Goal: Task Accomplishment & Management: Complete application form

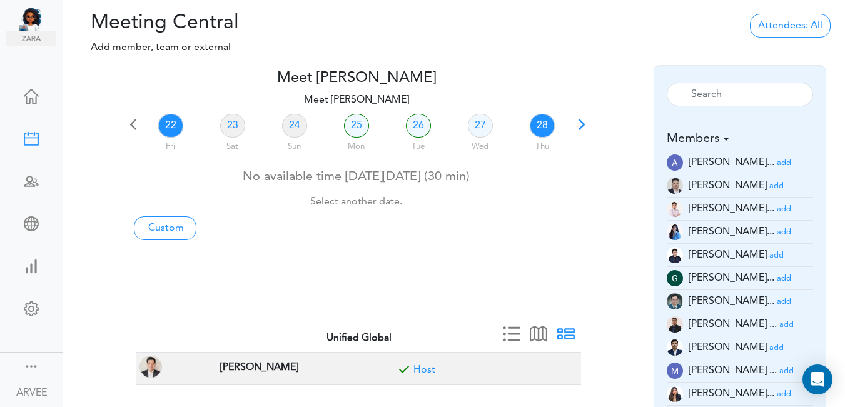
click at [548, 128] on link "28" at bounding box center [542, 126] width 25 height 24
click at [541, 123] on link "28" at bounding box center [542, 126] width 25 height 24
click at [155, 227] on link "Custom" at bounding box center [165, 228] width 63 height 24
type input "Meet [PERSON_NAME]"
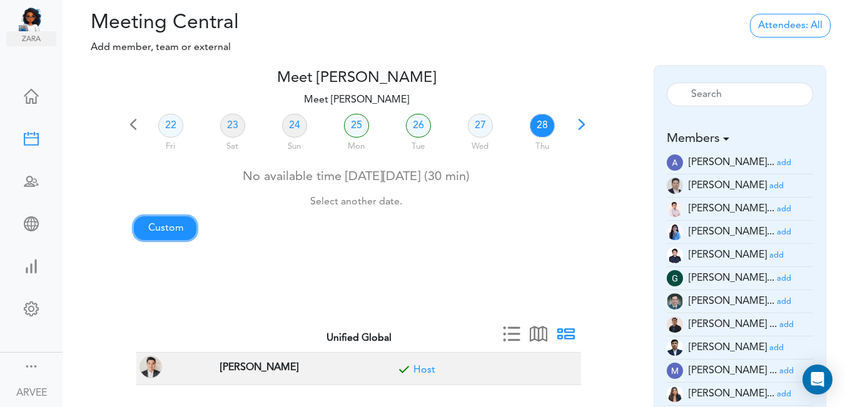
type input "[URL][DOMAIN_NAME][SECURITY_DATA]"
type input "[DATE]T21:00"
type input "[DATE]T21:30"
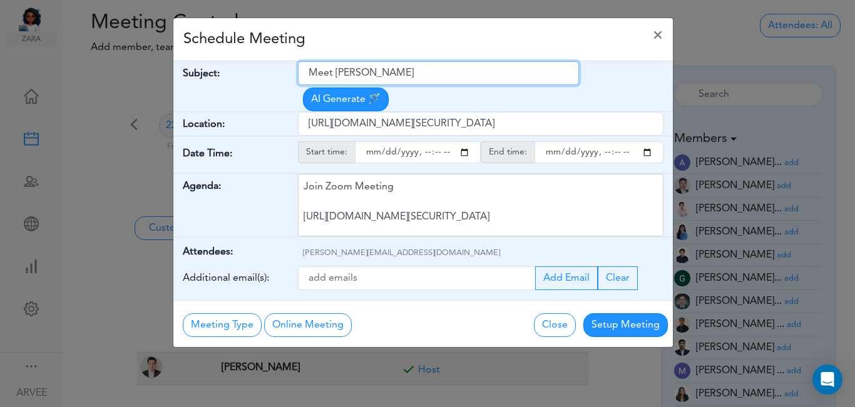
drag, startPoint x: 306, startPoint y: 74, endPoint x: 419, endPoint y: 75, distance: 113.2
click at [460, 69] on input "Meet [PERSON_NAME]" at bounding box center [438, 73] width 281 height 24
paste input "SoCal/Resilient Aging - internal with Acctg & Tax"
type input "SoCal/Resilient Aging - internal with Acctg & Tax"
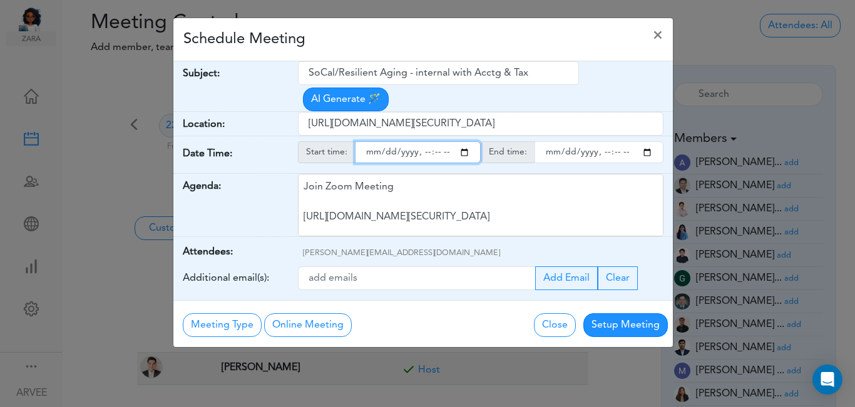
click at [464, 141] on input "starttime" at bounding box center [418, 152] width 126 height 22
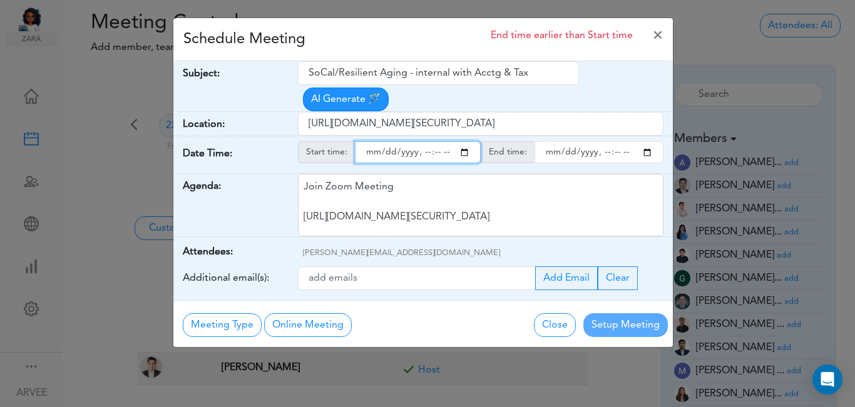
click at [421, 141] on input "starttime" at bounding box center [418, 152] width 126 height 22
type input "[DATE]T20:00"
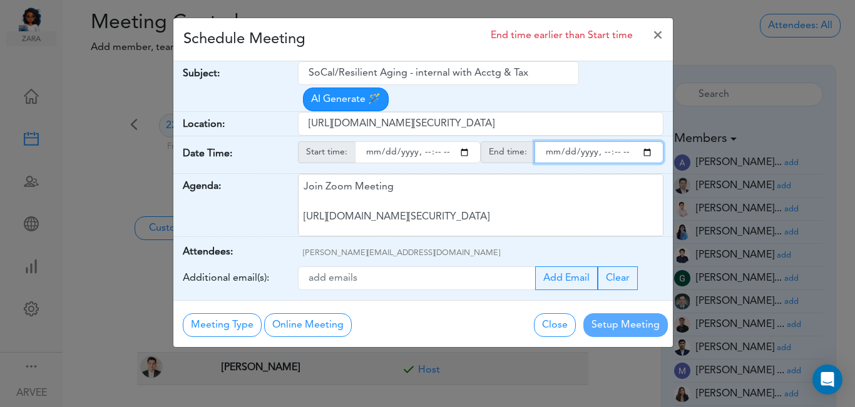
click at [648, 141] on input "endtime" at bounding box center [598, 152] width 129 height 22
click at [615, 141] on input "endtime" at bounding box center [598, 152] width 129 height 22
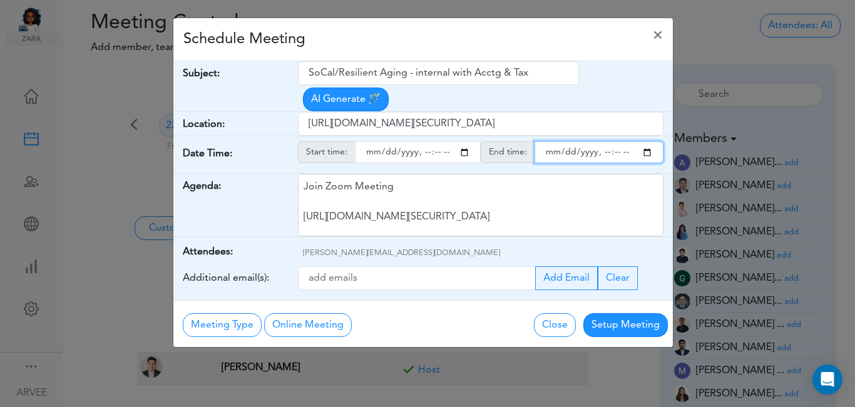
type input "[DATE]T21:00"
click at [450, 38] on div "Schedule Meeting ×" at bounding box center [422, 39] width 499 height 43
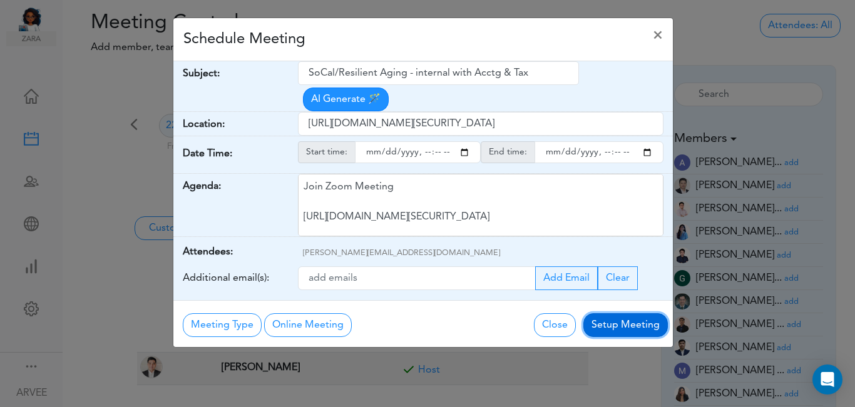
click at [619, 313] on button "Setup Meeting" at bounding box center [625, 325] width 84 height 24
